Goal: Information Seeking & Learning: Learn about a topic

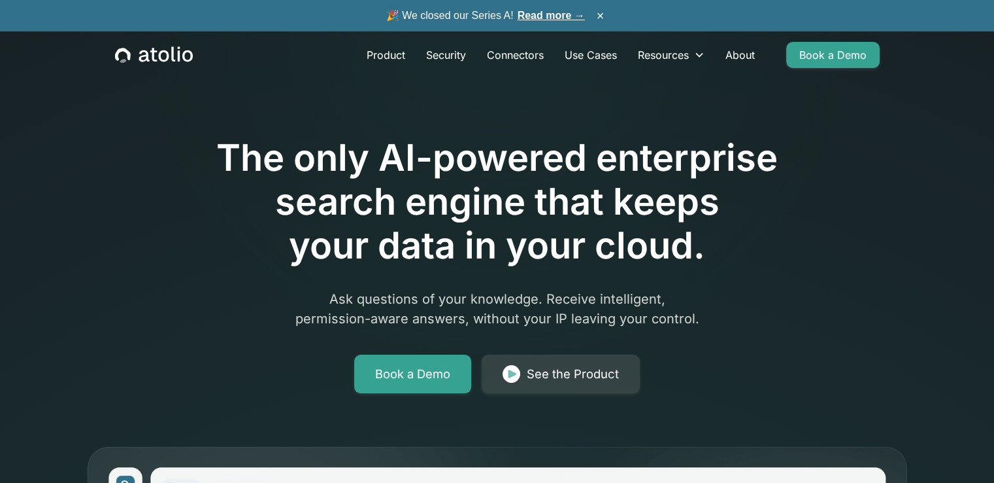
click at [530, 269] on div "The only AI-powered enterprise search engine that keeps your data in your cloud…" at bounding box center [498, 228] width 670 height 330
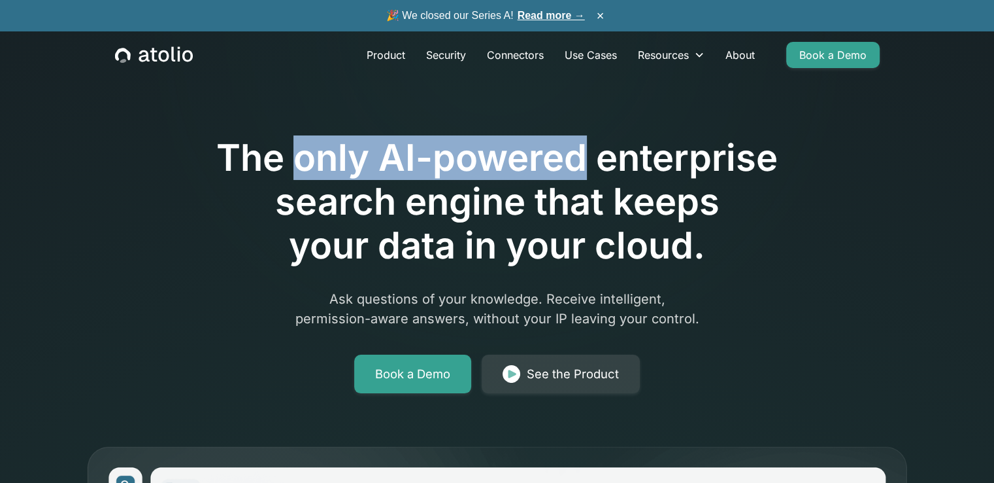
drag, startPoint x: 290, startPoint y: 158, endPoint x: 590, endPoint y: 166, distance: 299.6
click at [590, 166] on h1 "The only AI-powered enterprise search engine that keeps your data in your cloud." at bounding box center [498, 202] width 670 height 132
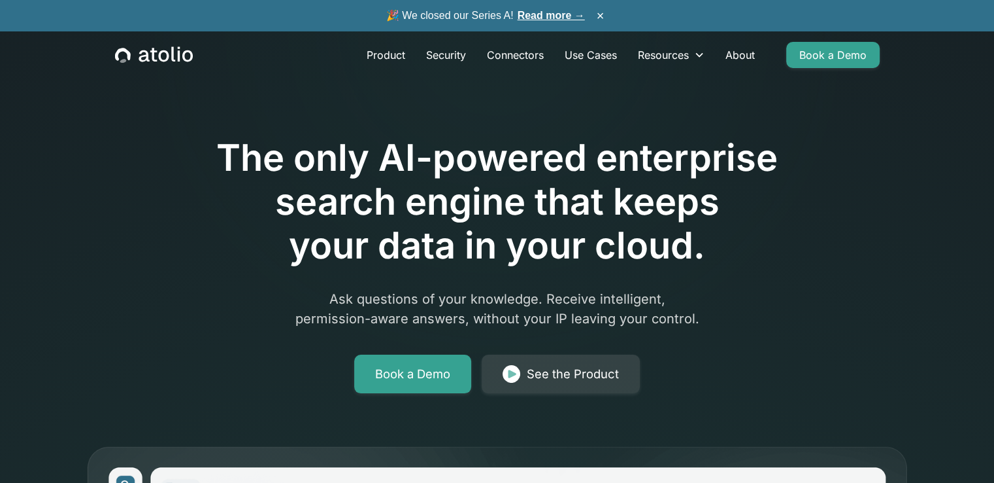
click at [649, 171] on h1 "The only AI-powered enterprise search engine that keeps your data in your cloud." at bounding box center [498, 202] width 670 height 132
drag, startPoint x: 772, startPoint y: 165, endPoint x: 390, endPoint y: 191, distance: 382.7
click at [390, 191] on h1 "The only AI-powered enterprise search engine that keeps your data in your cloud." at bounding box center [498, 202] width 670 height 132
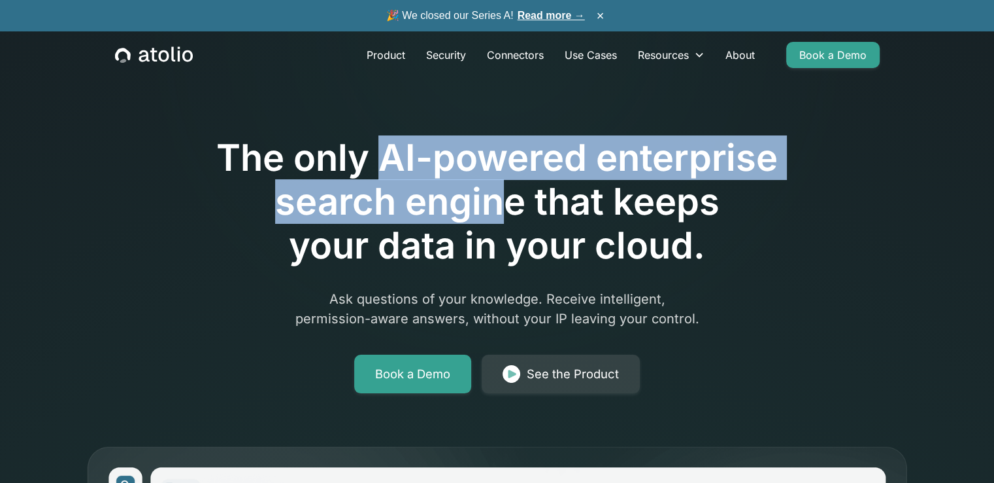
drag, startPoint x: 513, startPoint y: 212, endPoint x: 384, endPoint y: 159, distance: 138.9
click at [384, 159] on h1 "The only AI-powered enterprise search engine that keeps your data in your cloud." at bounding box center [498, 202] width 670 height 132
copy h1 "AI-powered enterprise search engin"
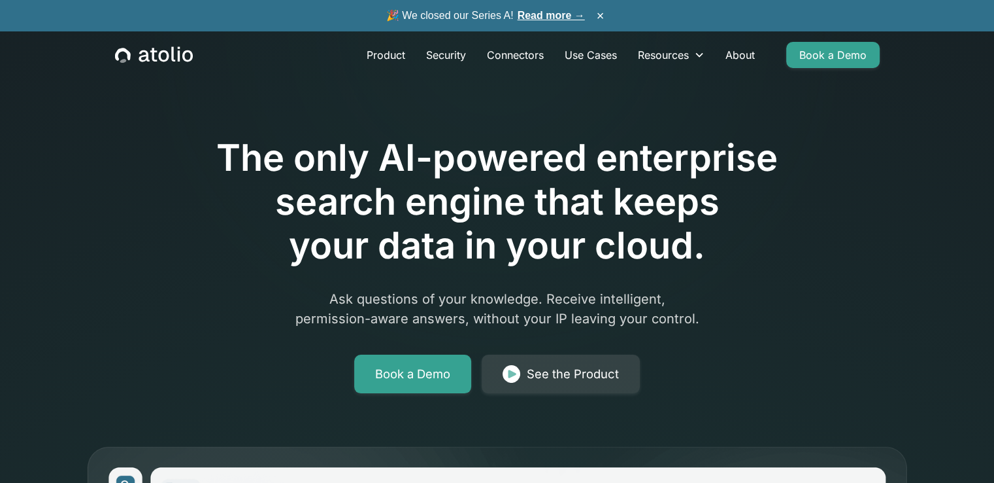
click at [359, 238] on h1 "The only AI-powered enterprise search engine that keeps your data in your cloud." at bounding box center [498, 202] width 670 height 132
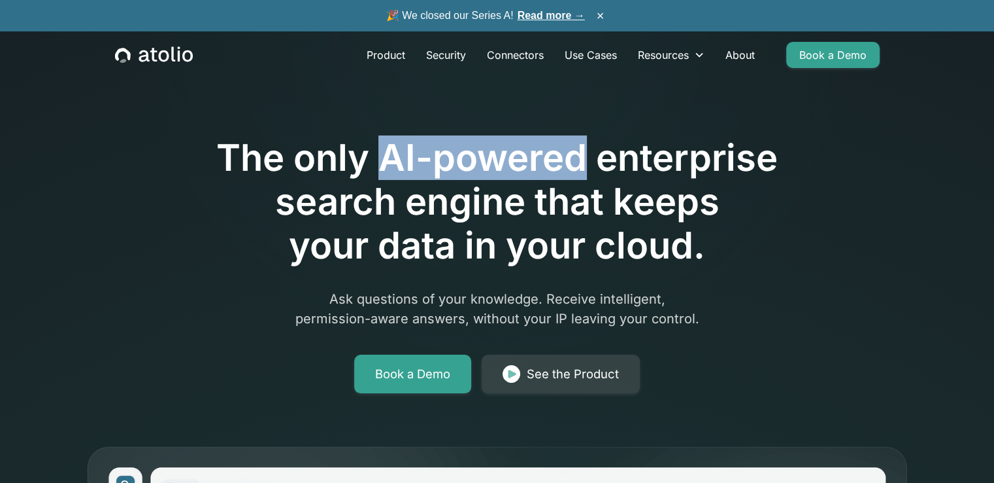
drag, startPoint x: 384, startPoint y: 158, endPoint x: 586, endPoint y: 168, distance: 202.3
click at [586, 168] on h1 "The only AI-powered enterprise search engine that keeps your data in your cloud." at bounding box center [498, 202] width 670 height 132
copy h1 "AI-powered"
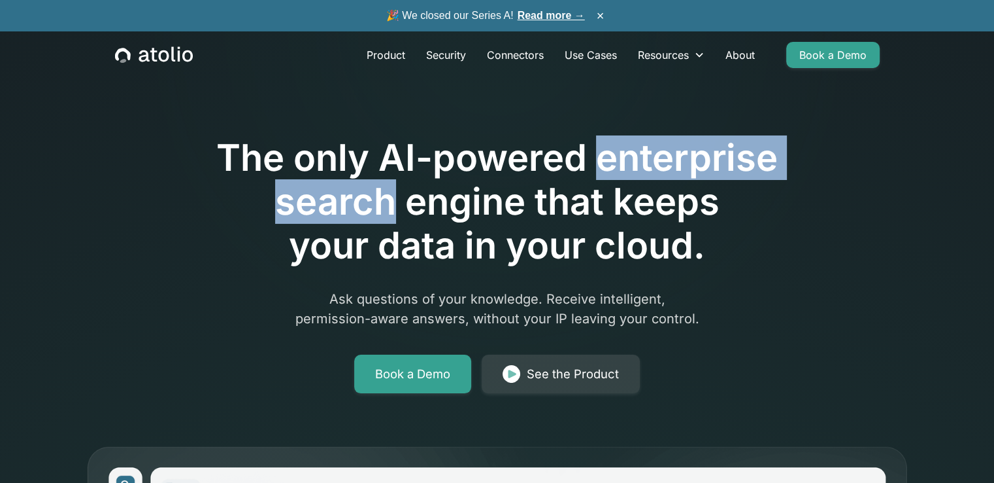
drag, startPoint x: 602, startPoint y: 170, endPoint x: 387, endPoint y: 222, distance: 220.6
click at [387, 222] on h1 "The only AI-powered enterprise search engine that keeps your data in your cloud." at bounding box center [498, 202] width 670 height 132
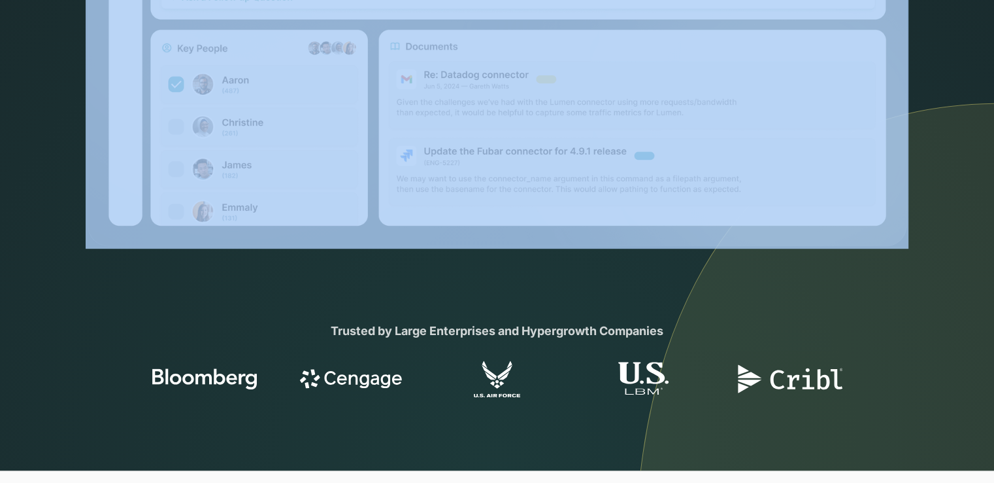
drag, startPoint x: 199, startPoint y: 141, endPoint x: 573, endPoint y: -57, distance: 423.5
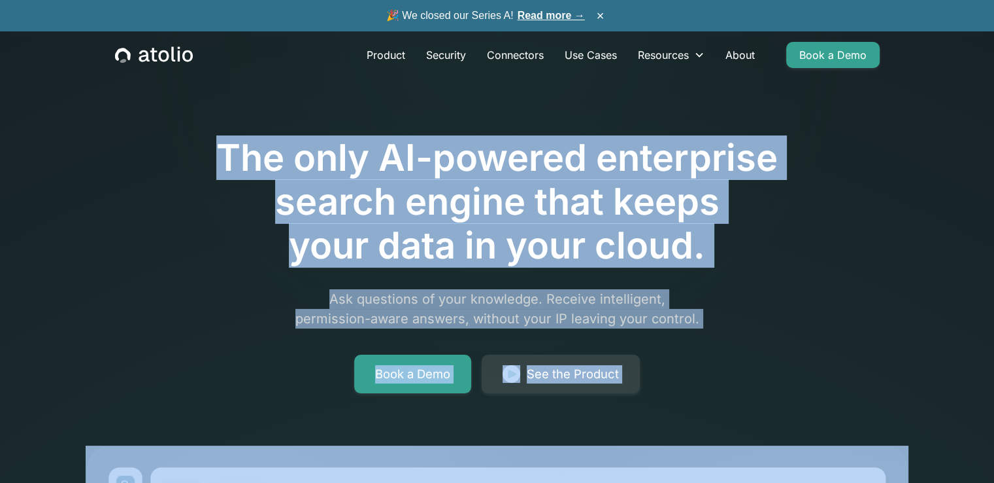
click at [615, 145] on h1 "The only AI-powered enterprise search engine that keeps your data in your cloud." at bounding box center [498, 202] width 670 height 132
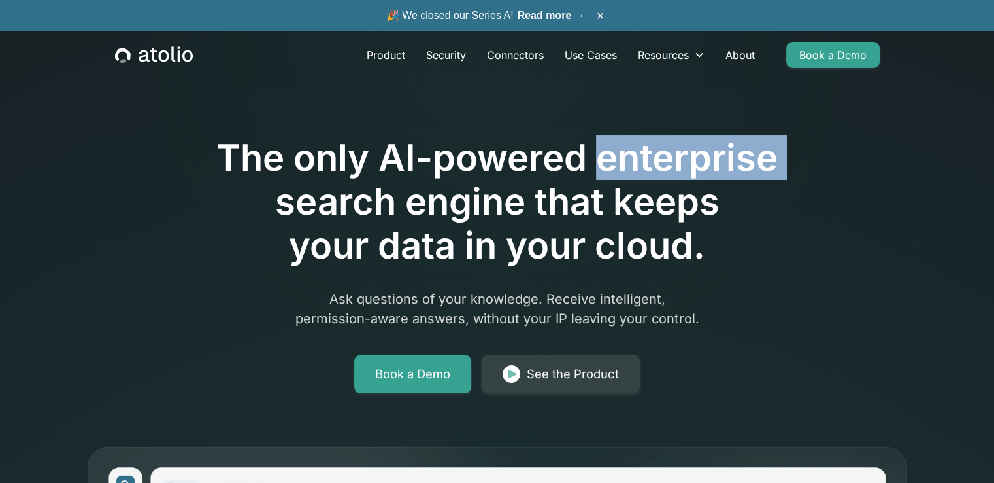
click at [615, 145] on h1 "The only AI-powered enterprise search engine that keeps your data in your cloud." at bounding box center [498, 202] width 670 height 132
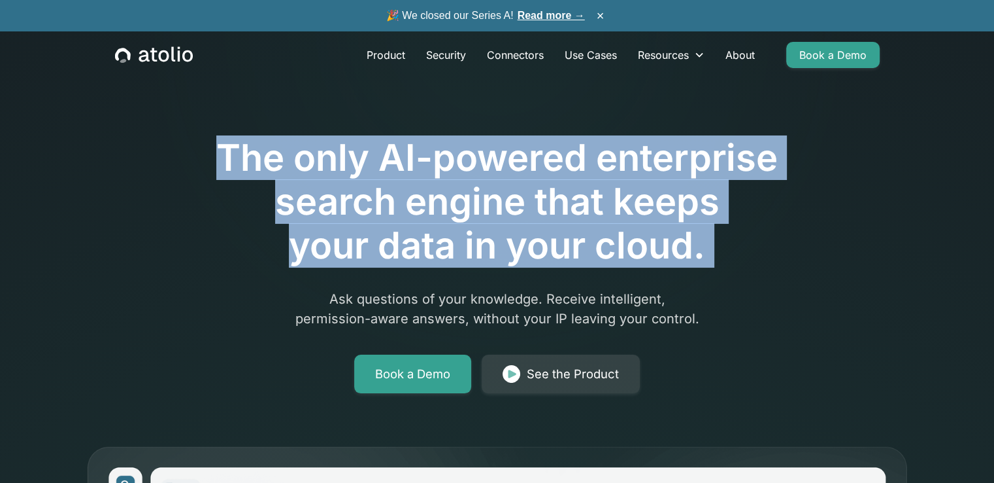
click at [615, 145] on h1 "The only AI-powered enterprise search engine that keeps your data in your cloud." at bounding box center [498, 202] width 670 height 132
